Goal: Information Seeking & Learning: Find specific page/section

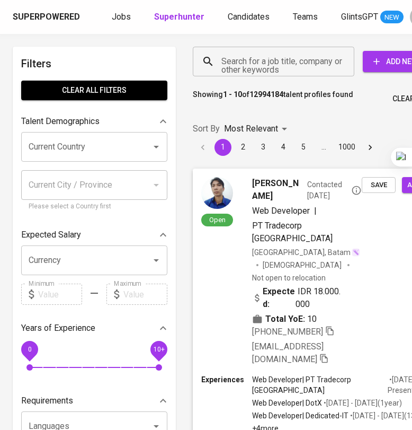
scroll to position [0, 52]
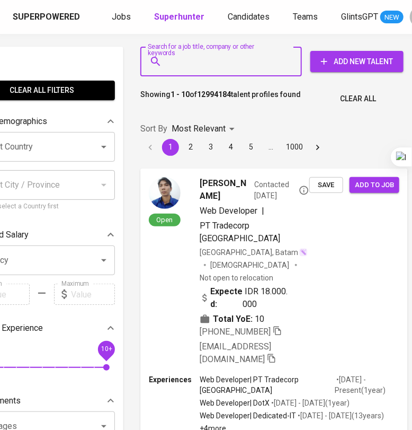
click at [214, 66] on input "Search for a job title, company or other keywords" at bounding box center [223, 61] width 115 height 20
paste input "[EMAIL_ADDRESS][DOMAIN_NAME]"
type input "[EMAIL_ADDRESS][DOMAIN_NAME]"
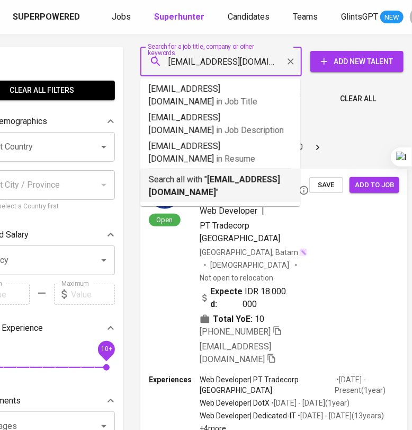
click at [183, 173] on p "Search all with " [EMAIL_ADDRESS][DOMAIN_NAME] "" at bounding box center [220, 185] width 143 height 25
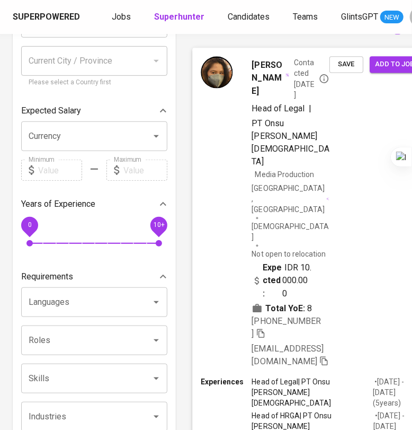
scroll to position [125, 0]
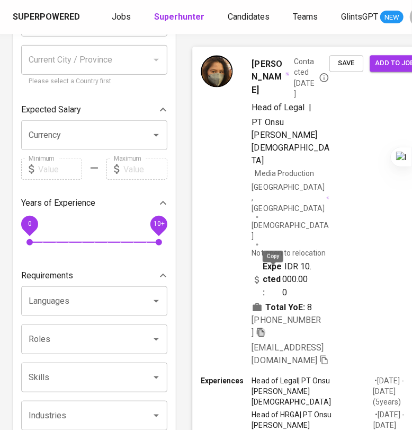
click at [266, 327] on icon "button" at bounding box center [261, 332] width 10 height 10
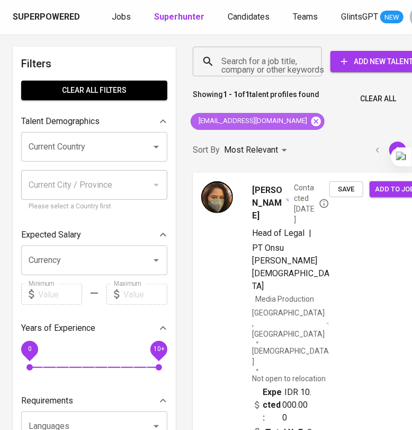
click at [312, 119] on icon at bounding box center [317, 121] width 10 height 10
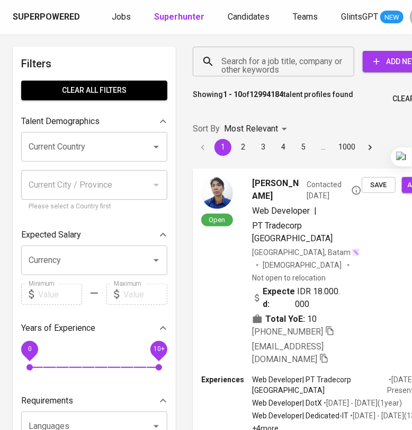
click at [267, 63] on input "Search for a job title, company or other keywords" at bounding box center [276, 61] width 115 height 20
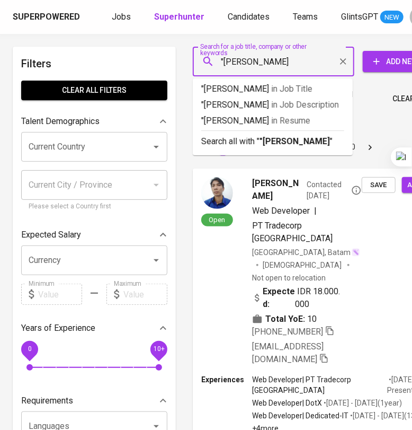
type input ""[PERSON_NAME]""
click at [258, 148] on p "Search all with " "[PERSON_NAME]" "" at bounding box center [272, 141] width 143 height 13
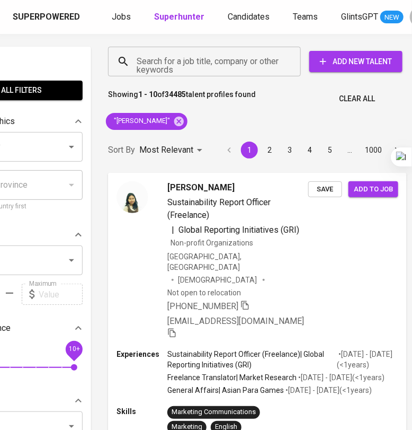
scroll to position [1, 85]
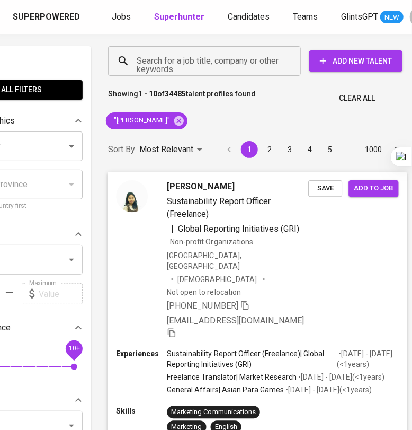
click at [308, 273] on div "[PERSON_NAME] Sustainability Report Officer (Freelance) | Global Reporting Init…" at bounding box center [237, 259] width 141 height 159
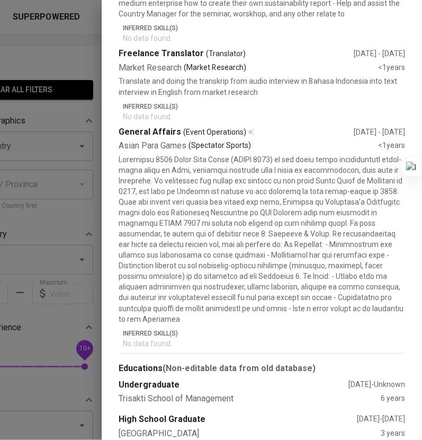
scroll to position [0, 0]
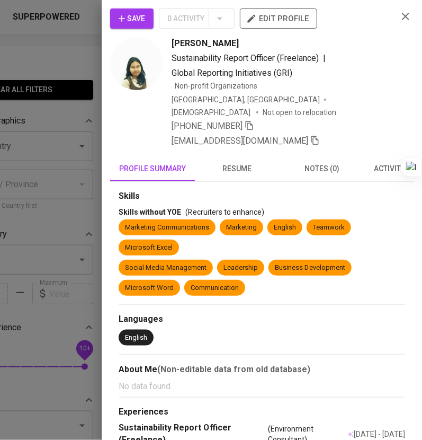
click at [83, 157] on div at bounding box center [211, 220] width 422 height 440
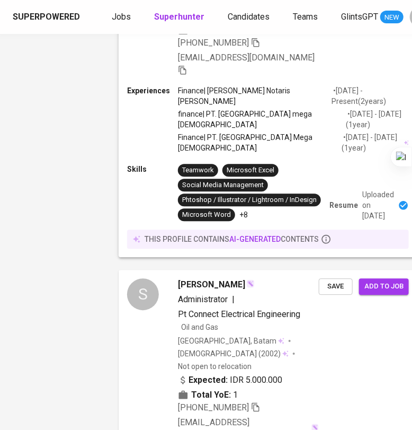
scroll to position [3237, 74]
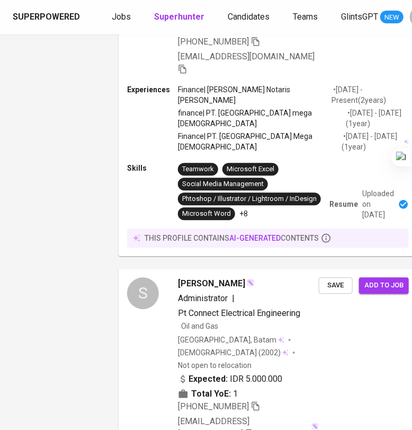
drag, startPoint x: 170, startPoint y: 380, endPoint x: 404, endPoint y: 14, distance: 434.6
